Goal: Information Seeking & Learning: Learn about a topic

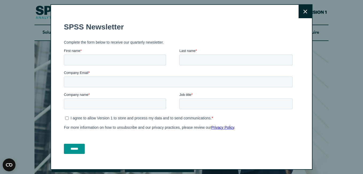
click at [97, 24] on fieldset "SPSS Newsletter" at bounding box center [179, 27] width 231 height 19
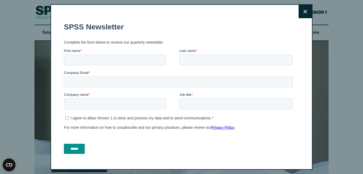
click at [298, 10] on button "Close" at bounding box center [304, 11] width 13 height 13
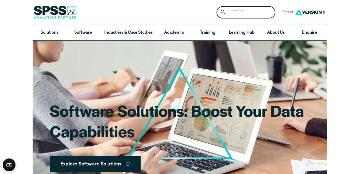
click at [80, 31] on link "Software" at bounding box center [83, 32] width 34 height 15
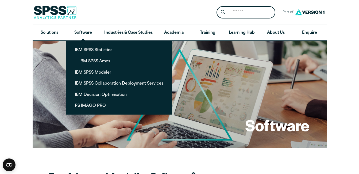
click at [87, 71] on link "IBM SPSS Modeler" at bounding box center [119, 72] width 97 height 10
